Goal: Navigation & Orientation: Find specific page/section

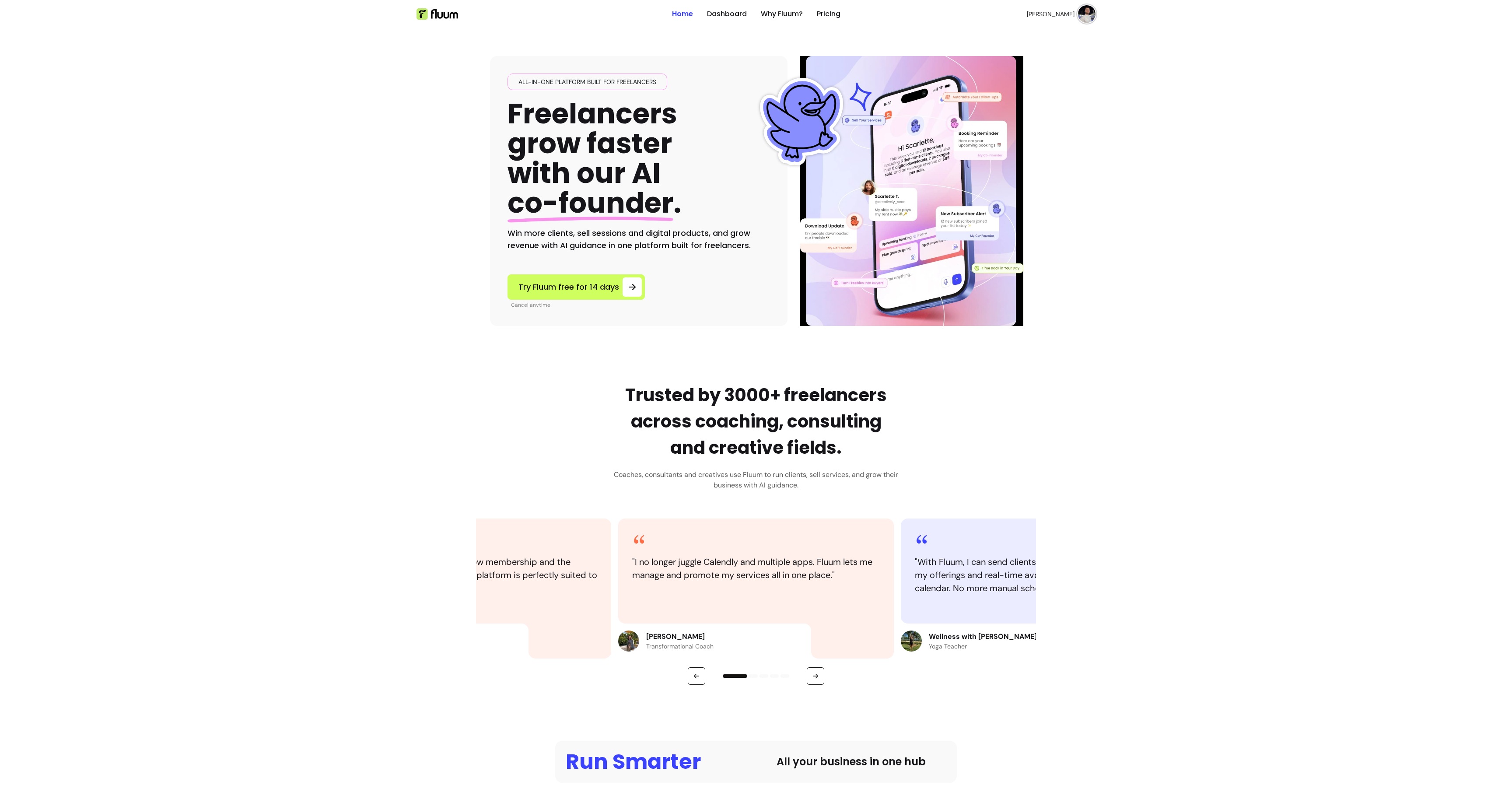
click at [725, 21] on ul "Home Dashboard Why Fluum? Pricing" at bounding box center [756, 14] width 169 height 28
click at [725, 17] on link "Dashboard" at bounding box center [727, 14] width 40 height 10
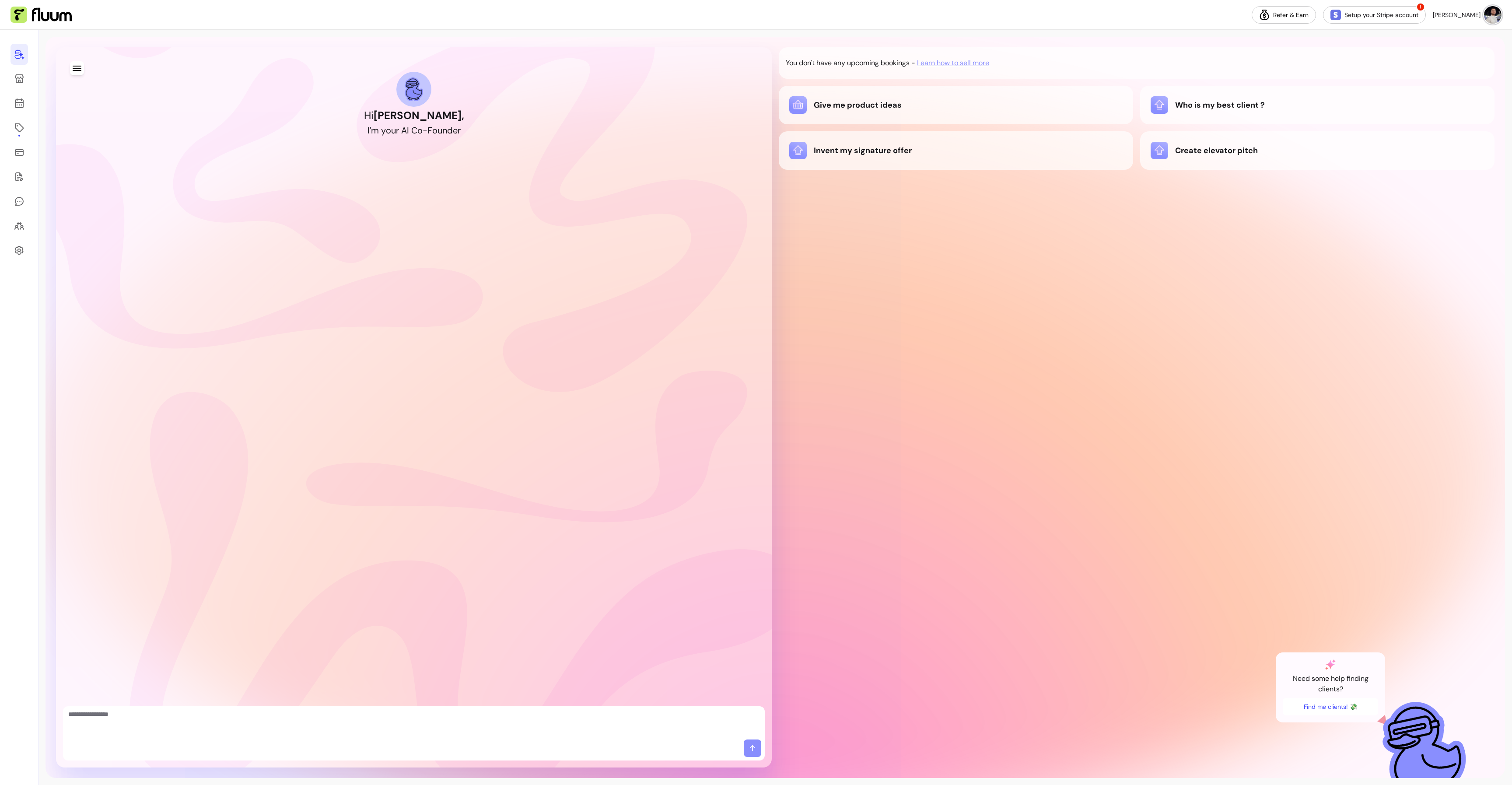
click at [696, 249] on div "Hi David , I ' m y o u r A I C o - F o u n d e r" at bounding box center [413, 407] width 702 height 706
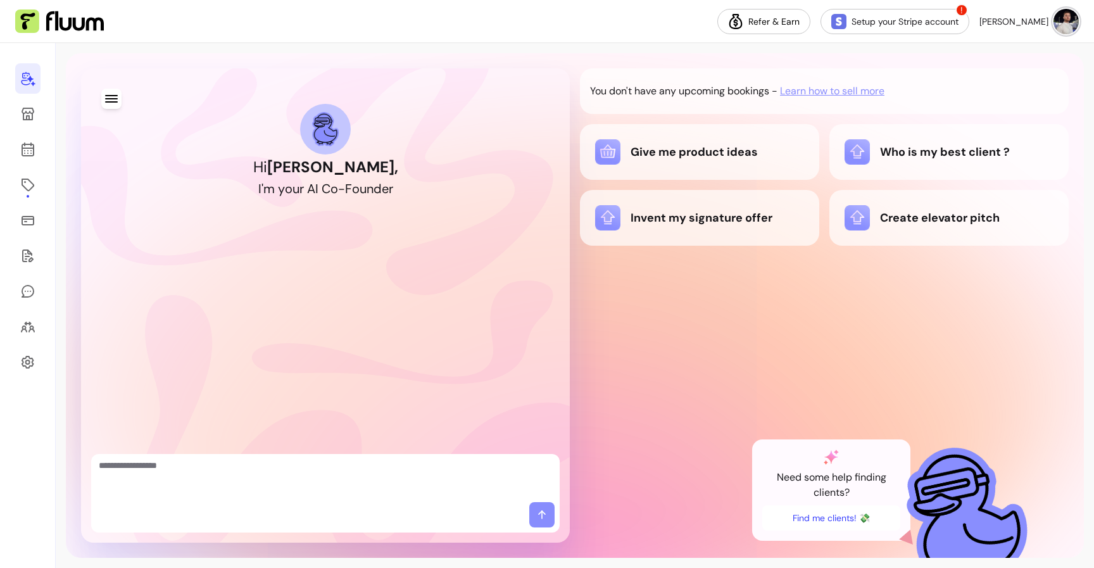
click at [571, 178] on div "Hi David , I ' m y o u r A I C o - F o u n d e r You don't have any upcoming bo…" at bounding box center [575, 305] width 1018 height 504
click at [681, 30] on nav "Refer & Earn Setup your Stripe account ! David I." at bounding box center [547, 21] width 1094 height 43
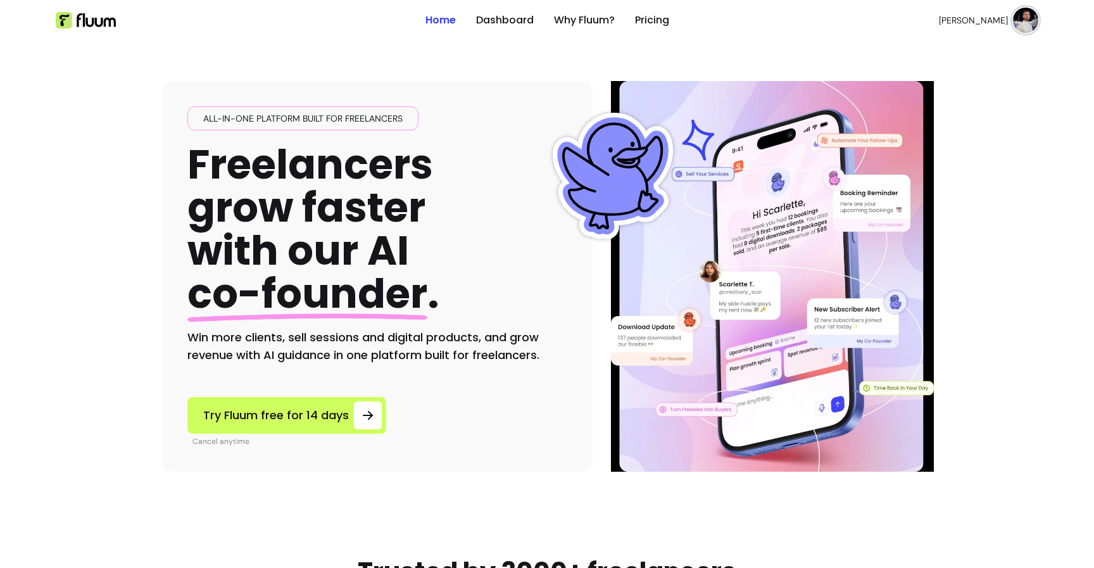
click at [608, 162] on img at bounding box center [612, 176] width 127 height 127
click at [507, 26] on link "Dashboard" at bounding box center [505, 20] width 58 height 15
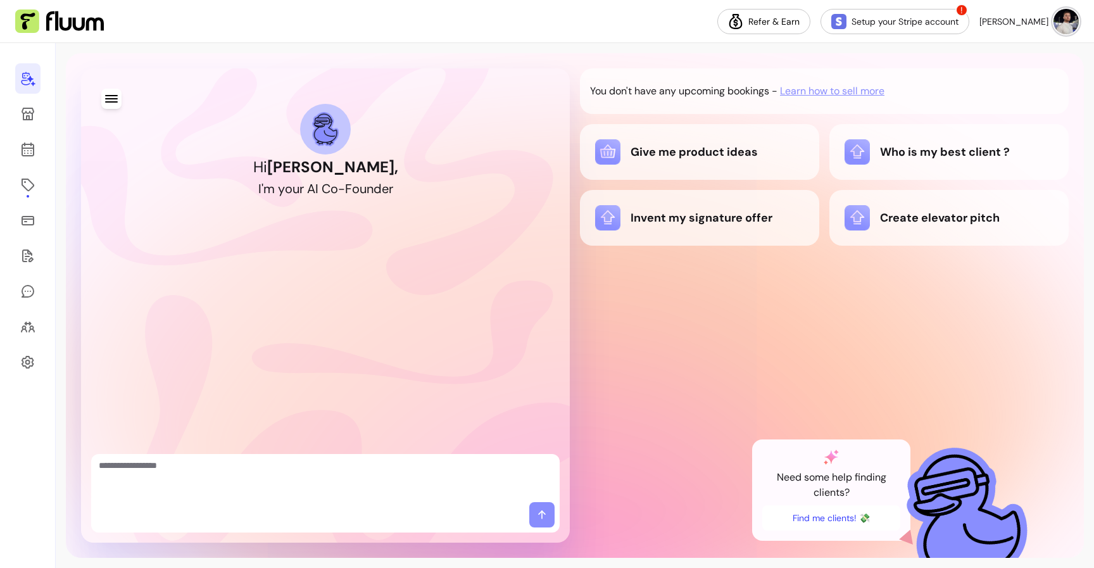
click at [596, 318] on div "You don't have any upcoming bookings - Learn how to sell more Give me product i…" at bounding box center [824, 305] width 489 height 474
click at [653, 311] on div "You don't have any upcoming bookings - Learn how to sell more Give me product i…" at bounding box center [824, 305] width 489 height 474
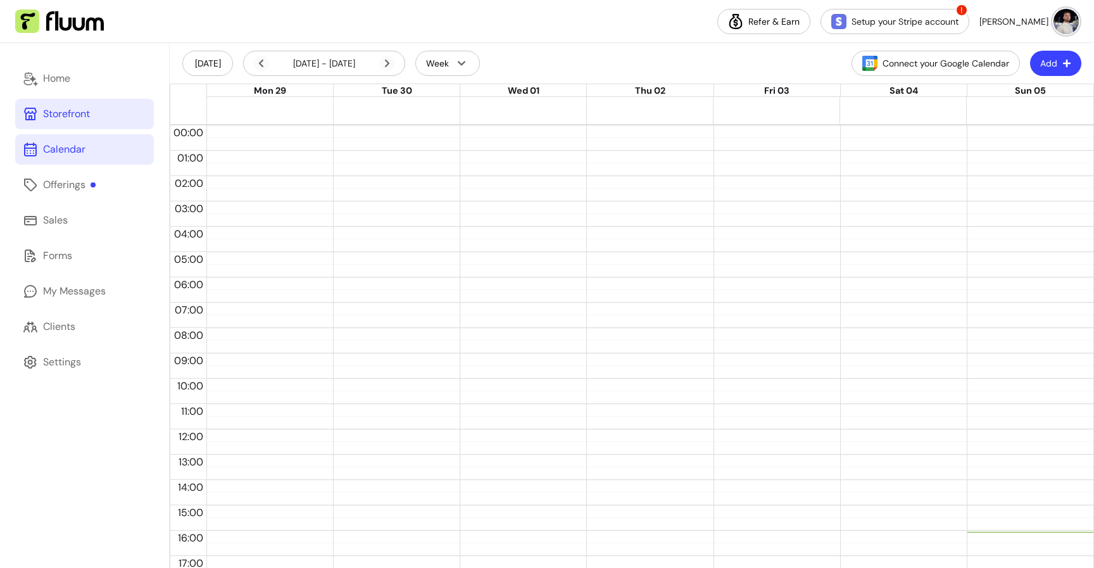
click at [82, 114] on div "Storefront" at bounding box center [66, 113] width 47 height 15
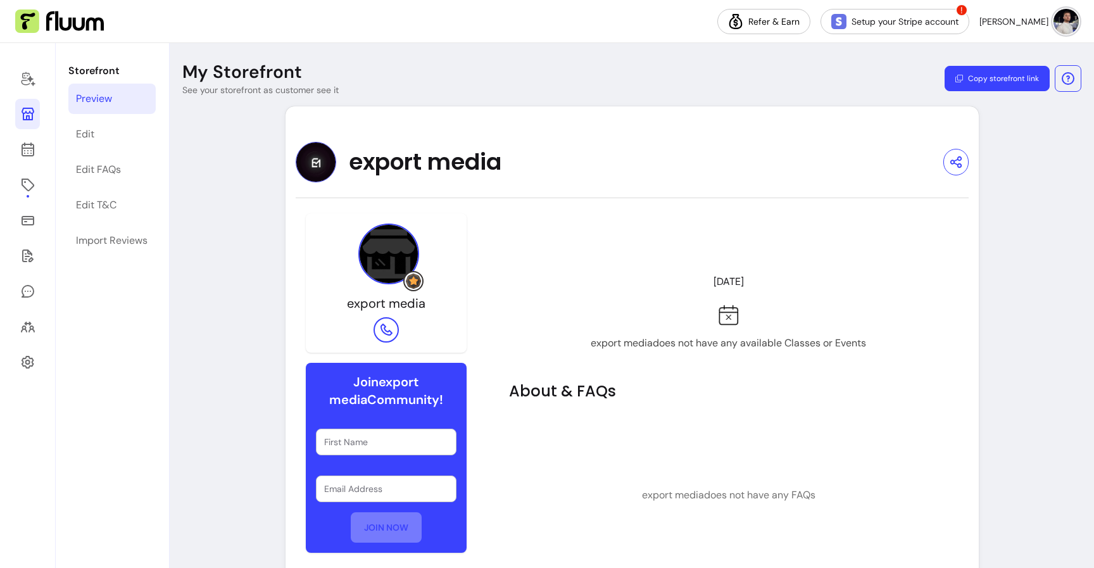
scroll to position [82, 0]
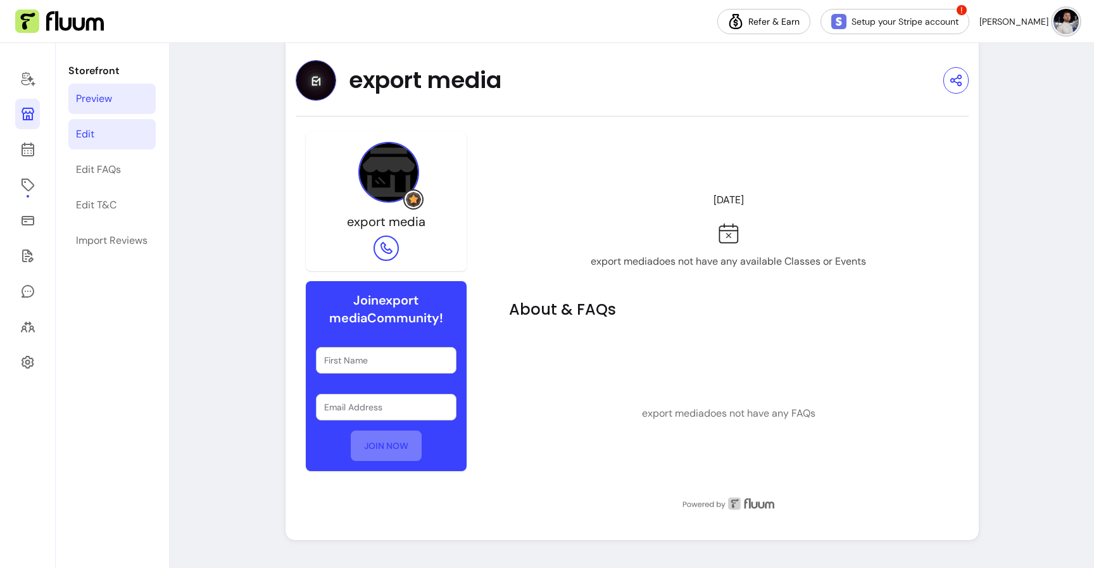
click at [137, 137] on link "Edit" at bounding box center [111, 134] width 87 height 30
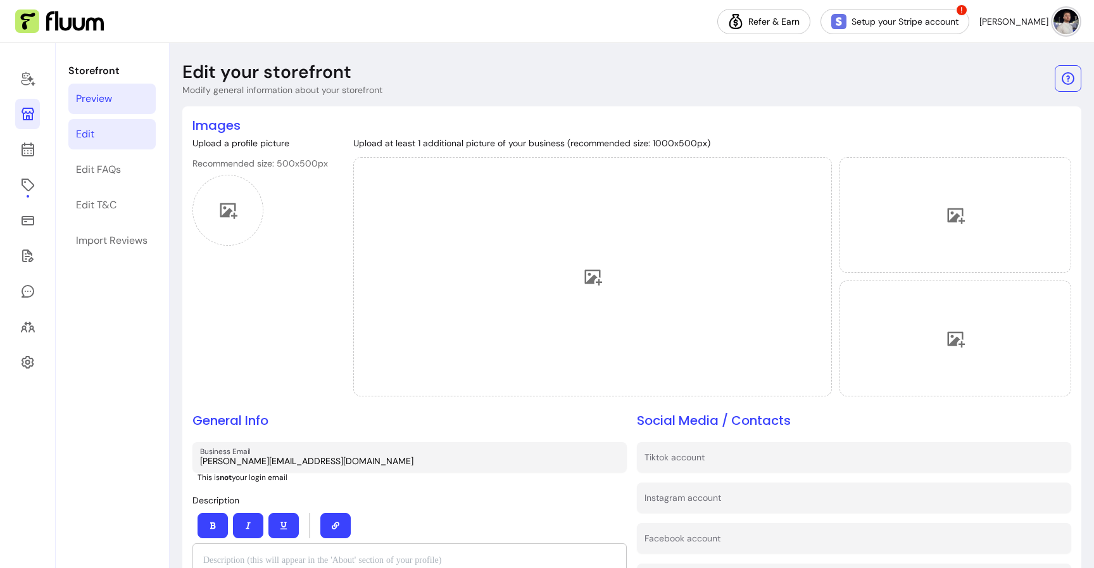
click at [116, 104] on link "Preview" at bounding box center [111, 99] width 87 height 30
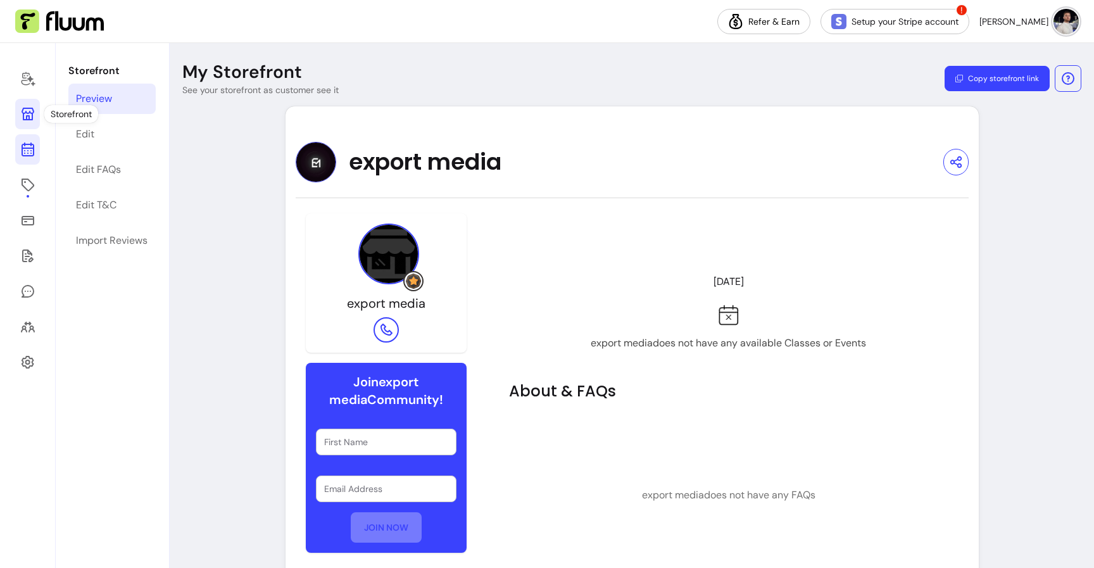
click at [27, 154] on icon at bounding box center [27, 149] width 15 height 15
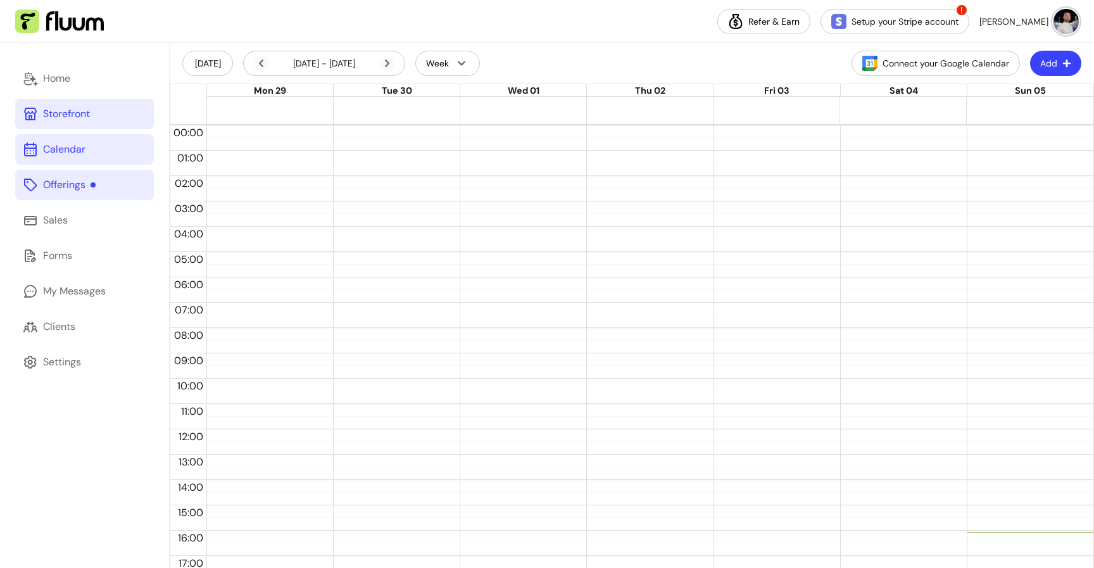
click at [32, 192] on link "Offerings" at bounding box center [84, 185] width 139 height 30
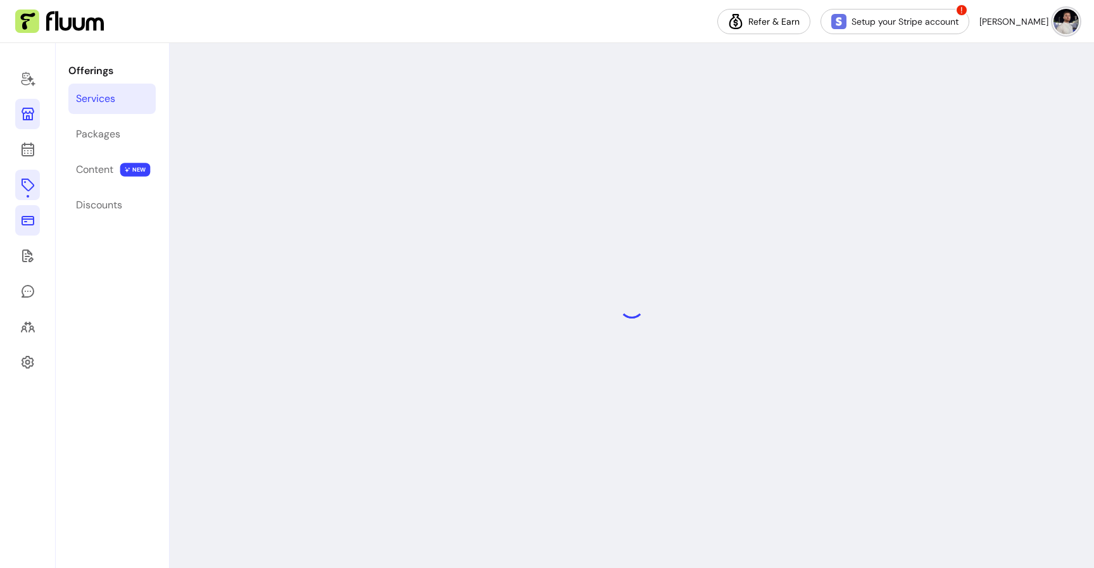
click at [31, 225] on icon at bounding box center [28, 220] width 13 height 9
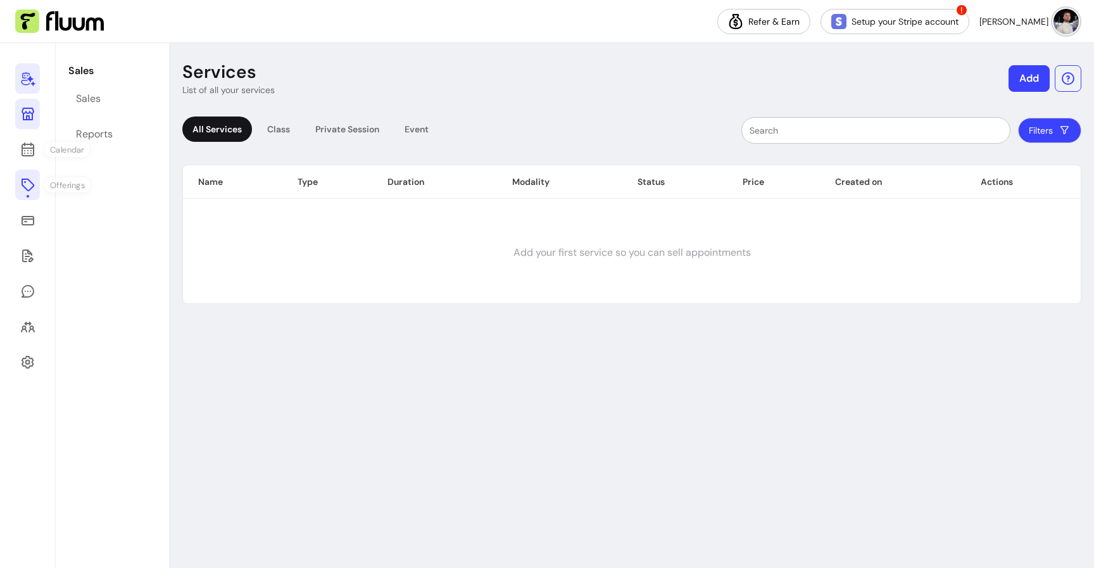
click at [28, 91] on link at bounding box center [27, 78] width 25 height 30
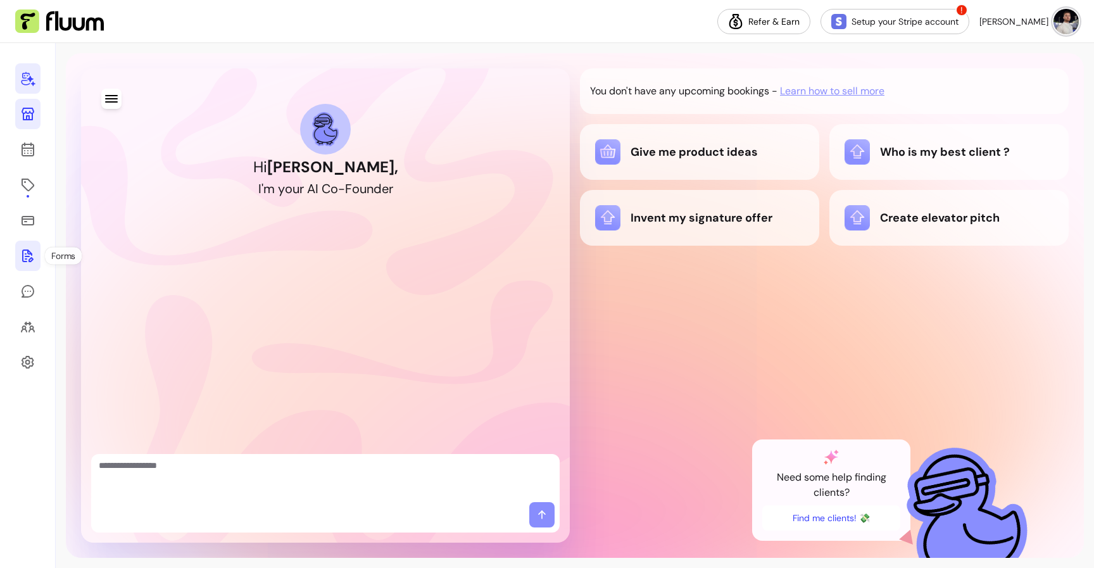
click at [27, 258] on icon at bounding box center [27, 255] width 15 height 15
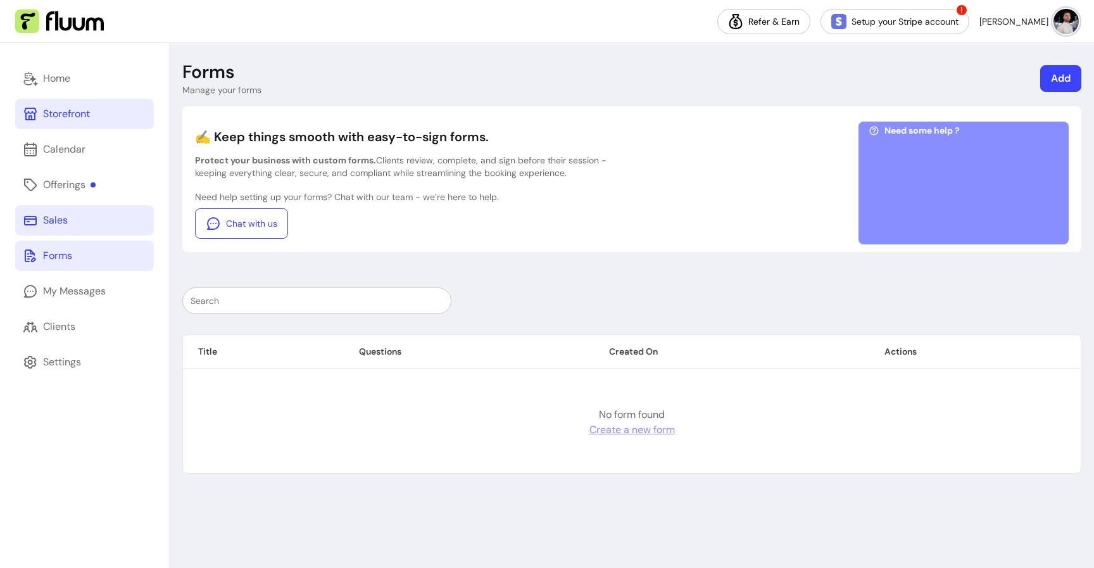
click at [32, 214] on icon at bounding box center [30, 220] width 15 height 15
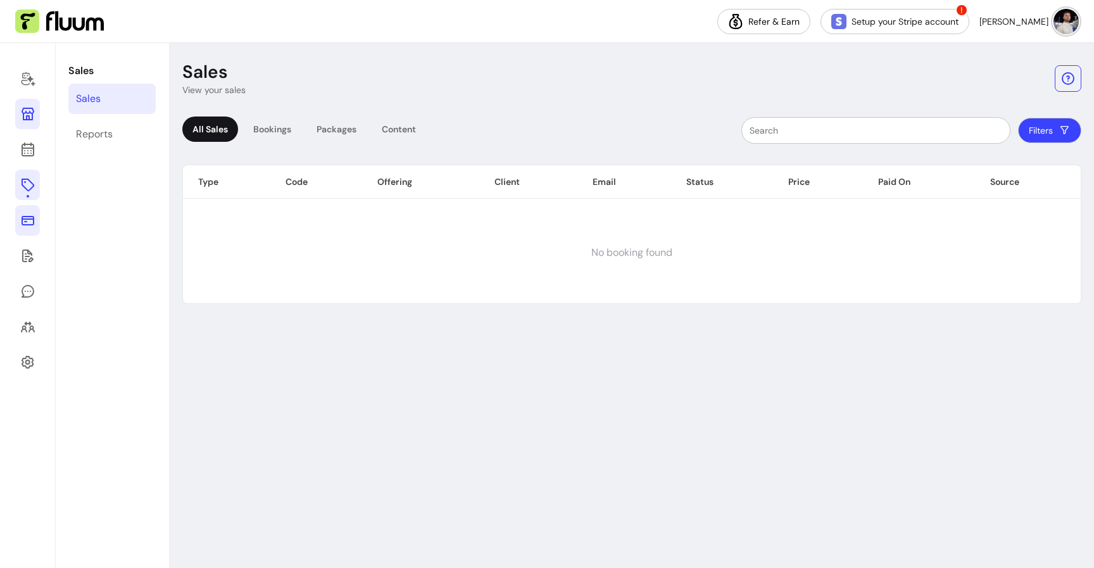
click at [33, 176] on link at bounding box center [27, 185] width 25 height 30
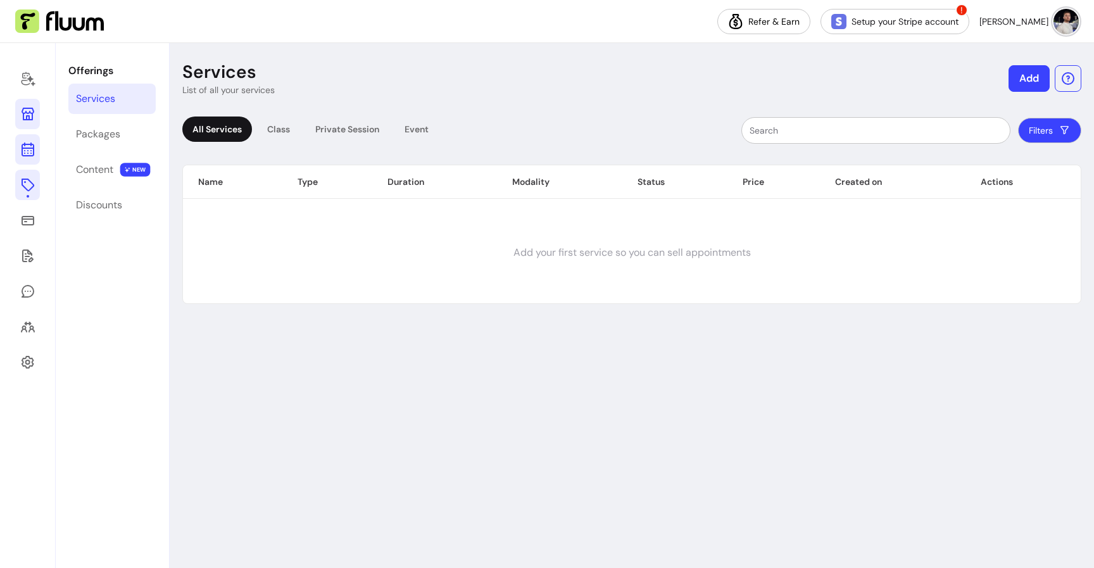
click at [35, 154] on link at bounding box center [27, 149] width 25 height 30
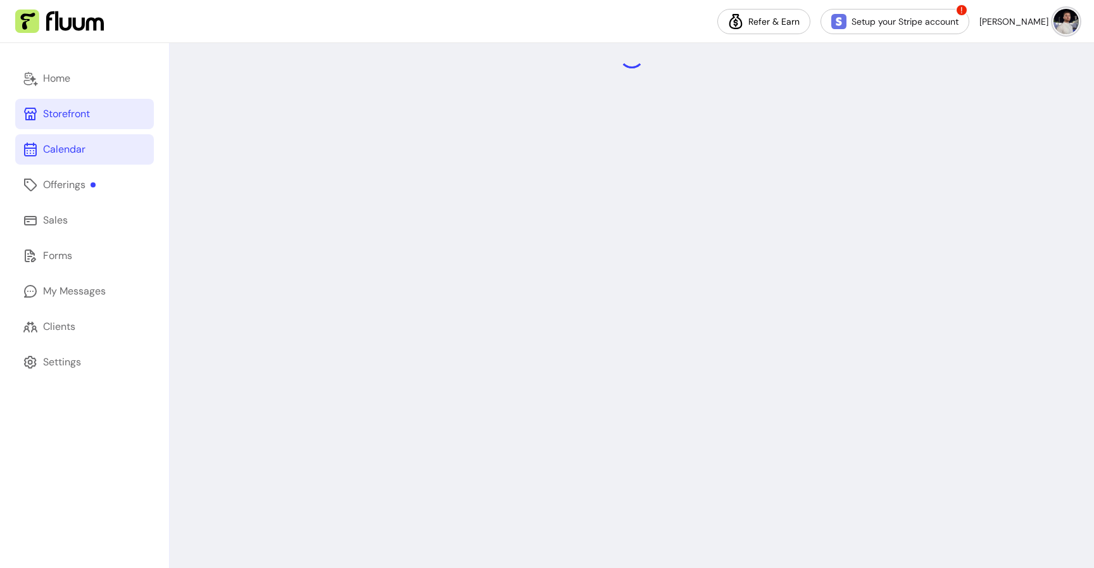
click at [37, 100] on link "Storefront" at bounding box center [84, 114] width 139 height 30
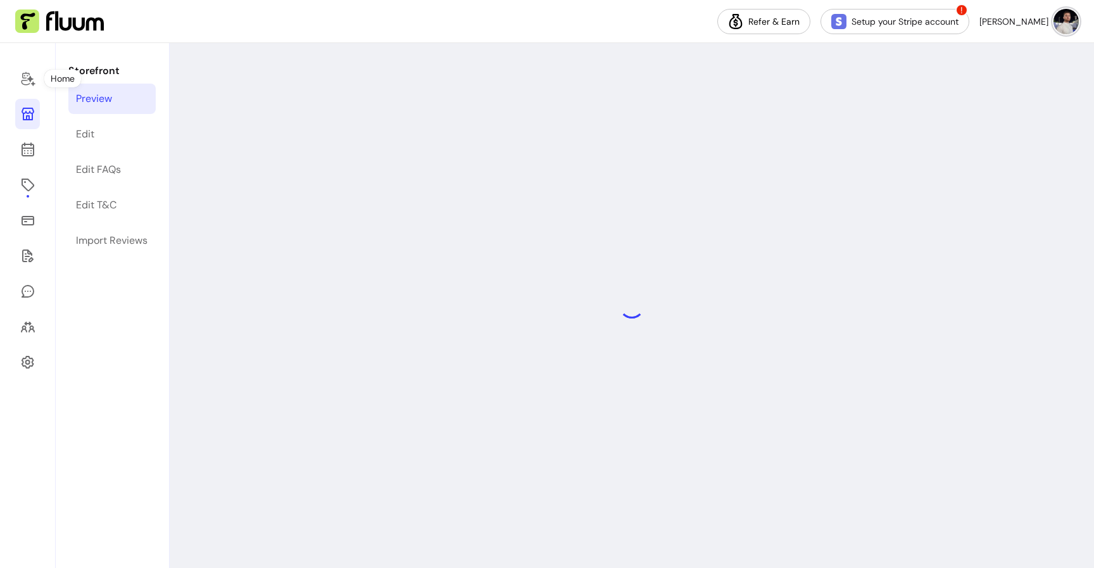
click at [41, 77] on div at bounding box center [28, 305] width 56 height 525
click at [37, 77] on link at bounding box center [27, 78] width 25 height 30
